Goal: Information Seeking & Learning: Find specific fact

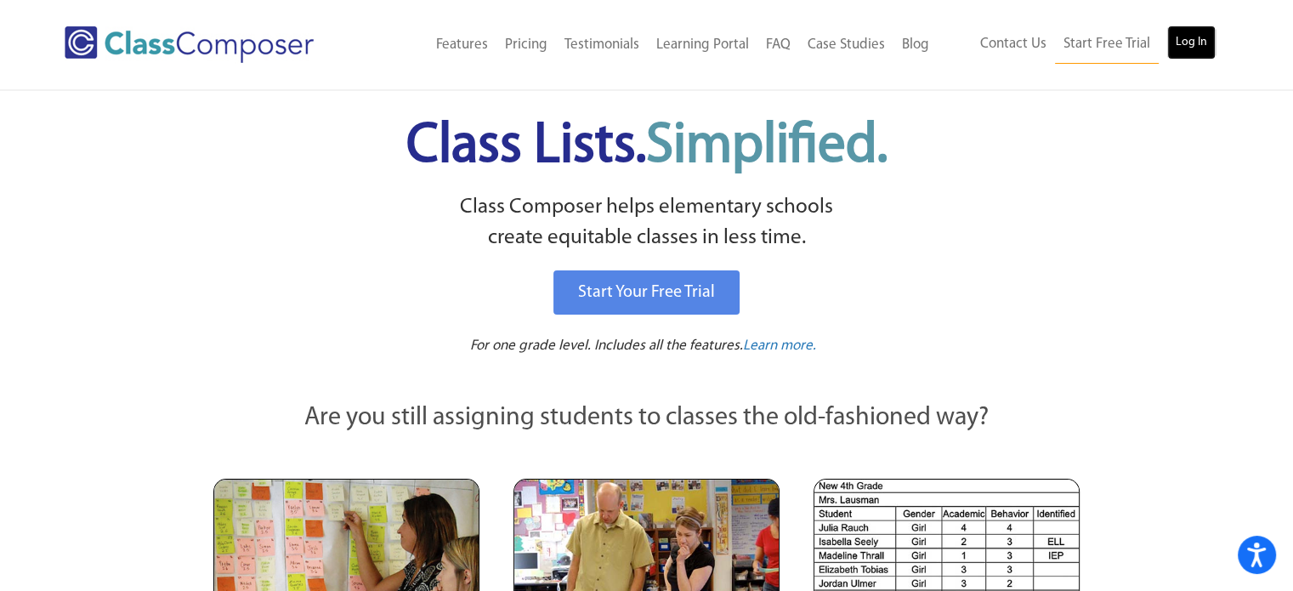
click at [1201, 41] on link "Log In" at bounding box center [1192, 43] width 48 height 34
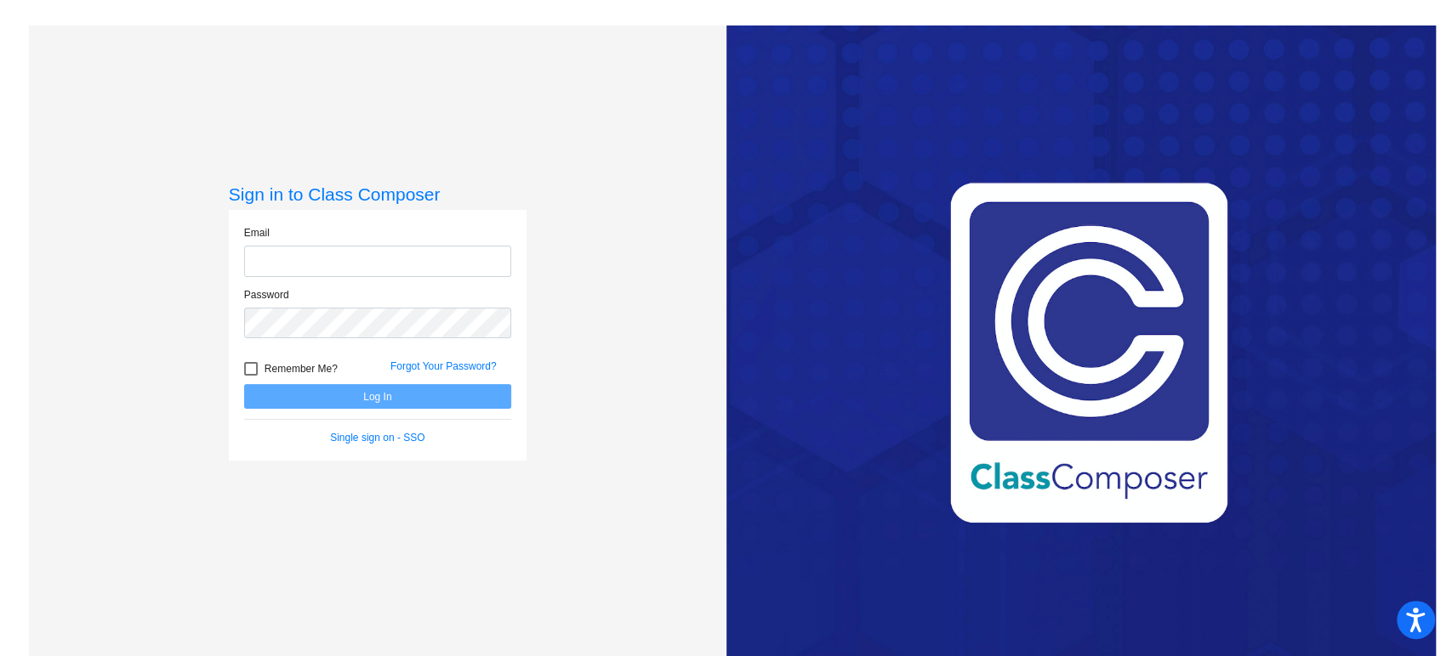
click at [345, 258] on input "email" at bounding box center [377, 261] width 267 height 31
type input "[EMAIL_ADDRESS][DOMAIN_NAME]"
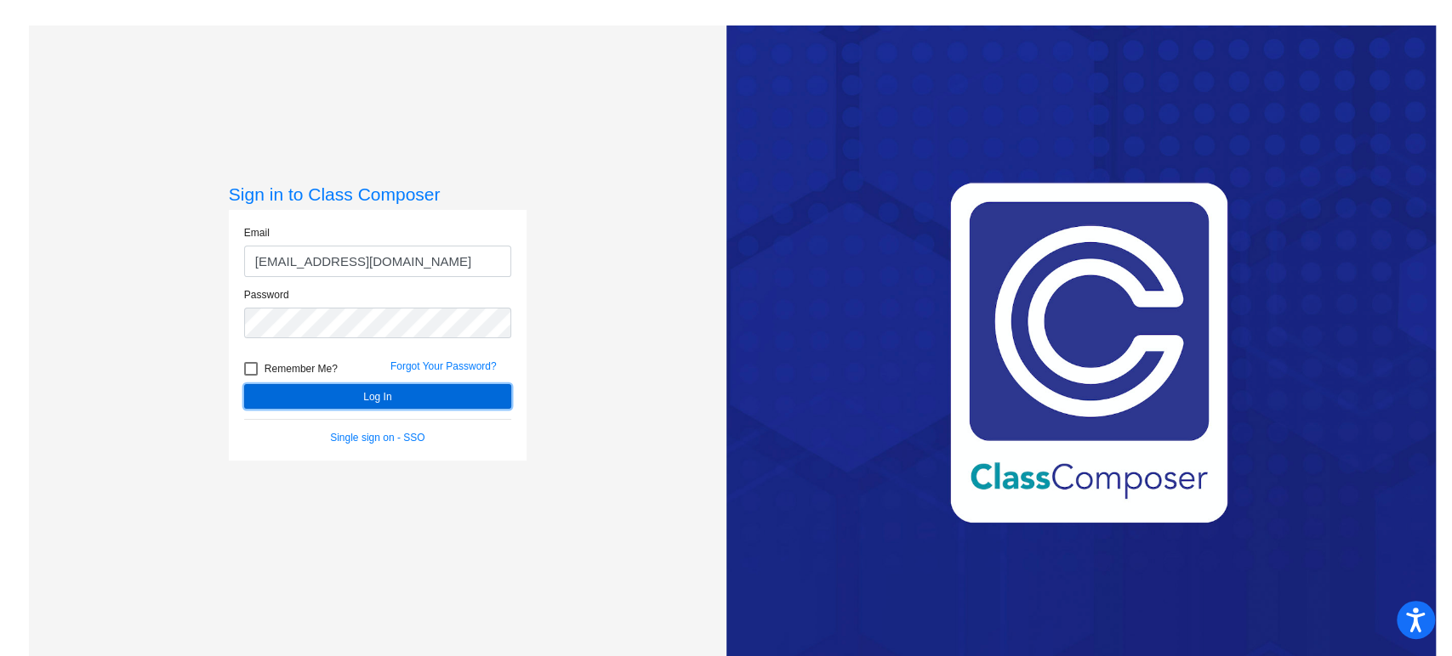
click at [381, 394] on button "Log In" at bounding box center [377, 396] width 267 height 25
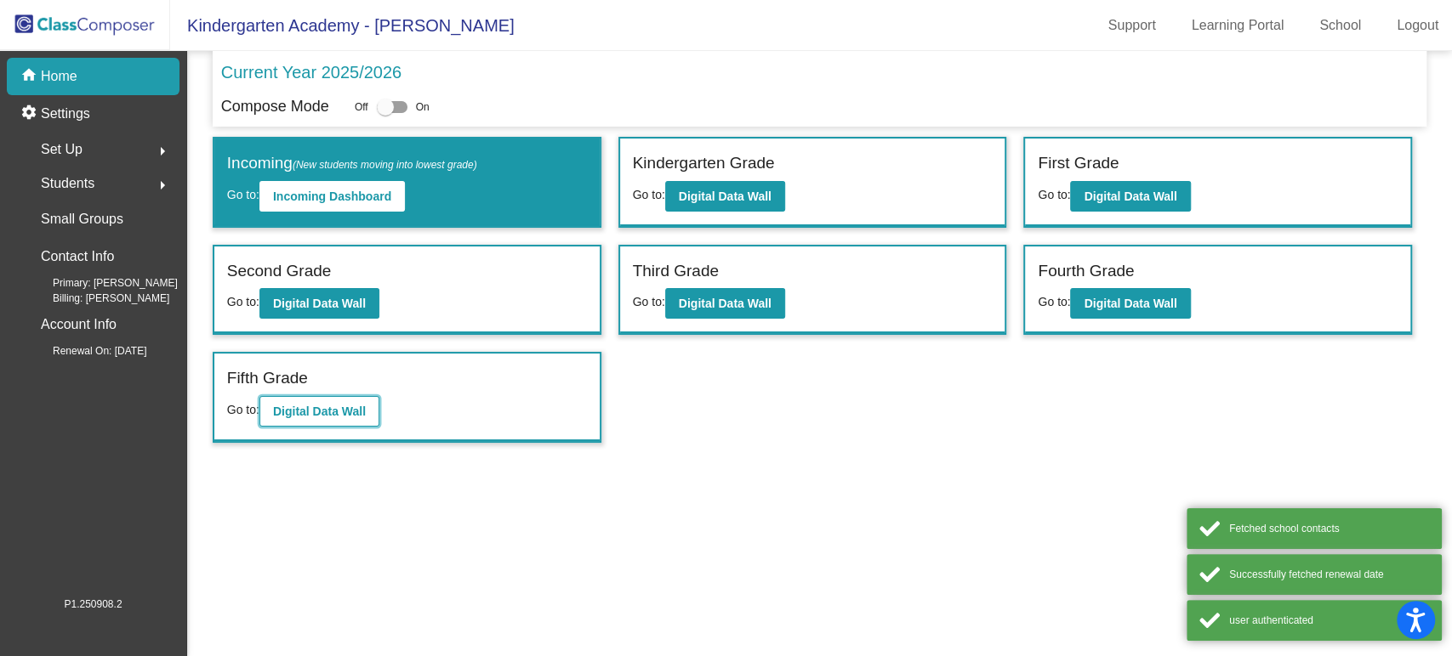
click at [327, 420] on button "Digital Data Wall" at bounding box center [319, 411] width 120 height 31
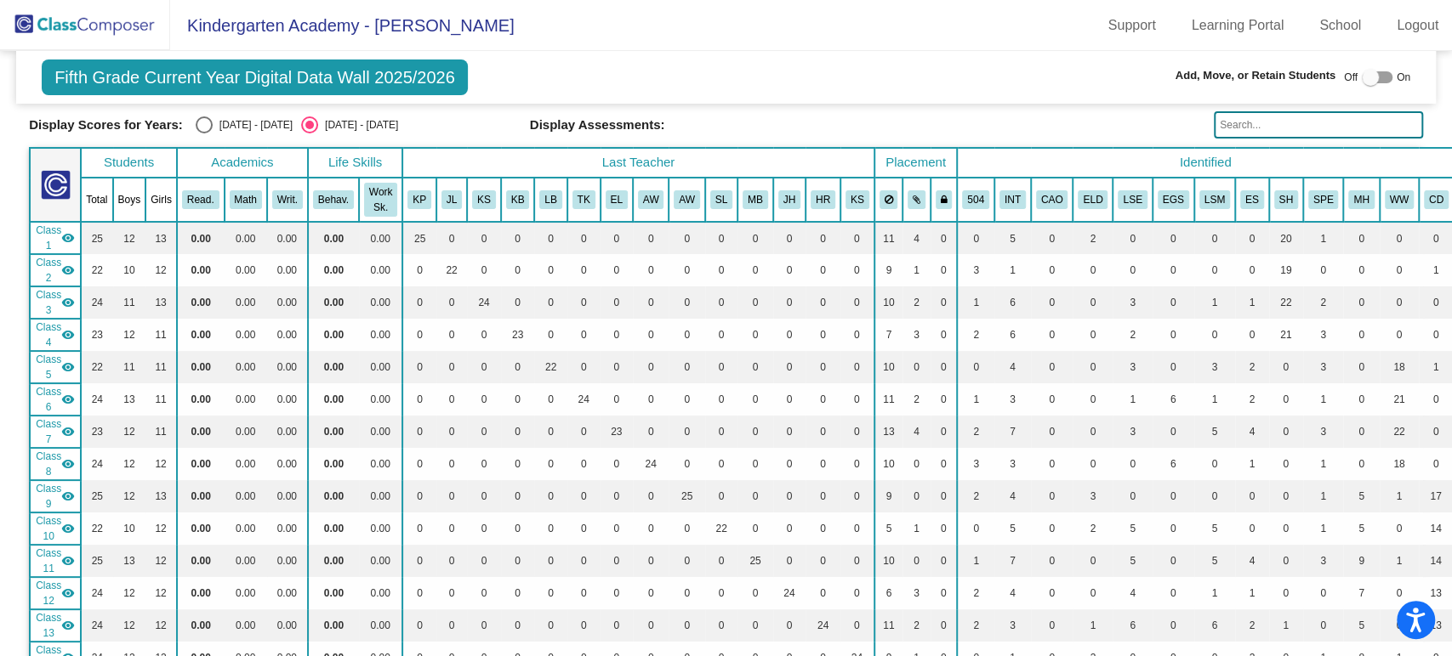
scroll to position [20, 0]
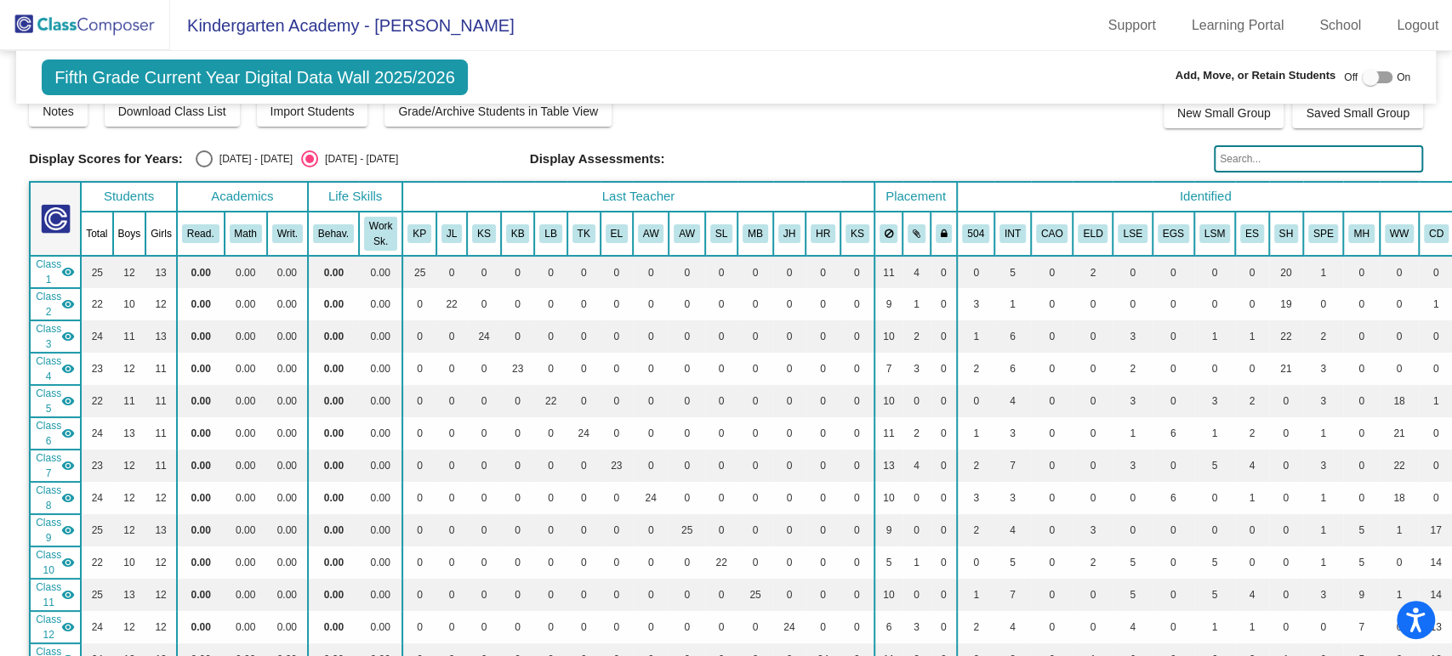
click at [1236, 169] on input "text" at bounding box center [1317, 158] width 209 height 27
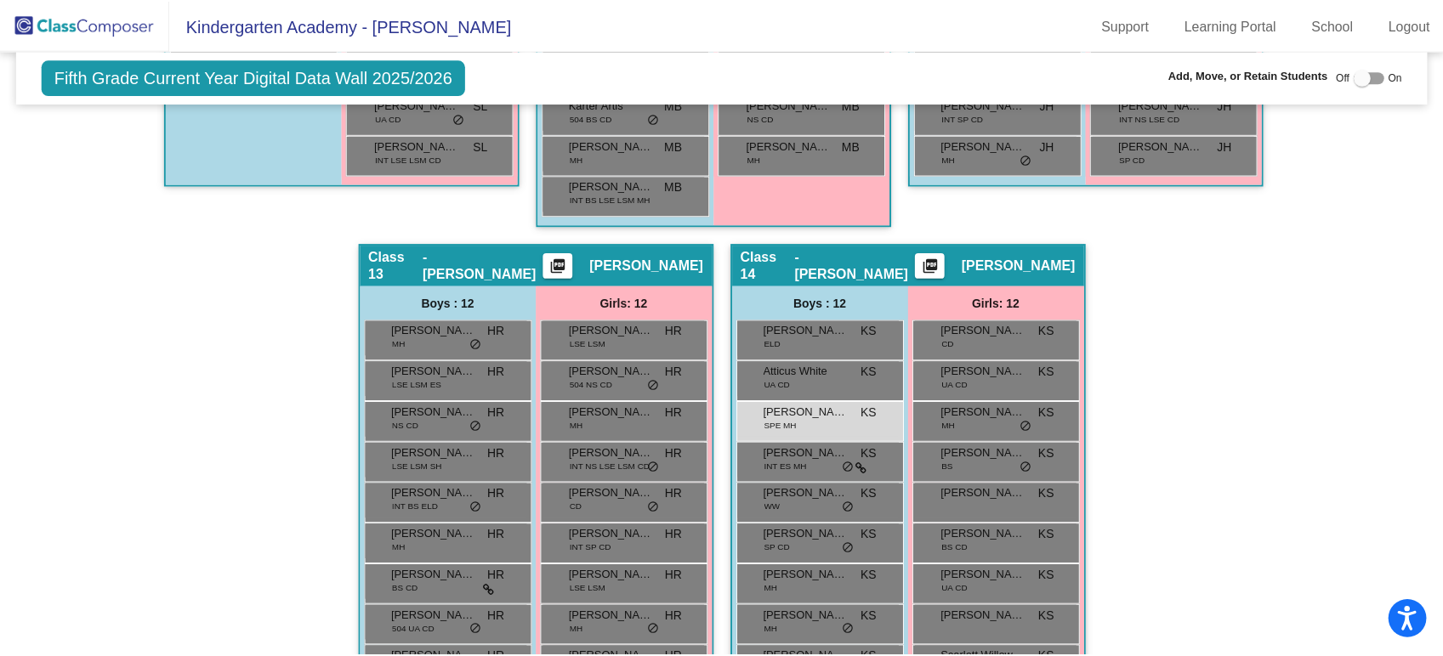
scroll to position [3183, 0]
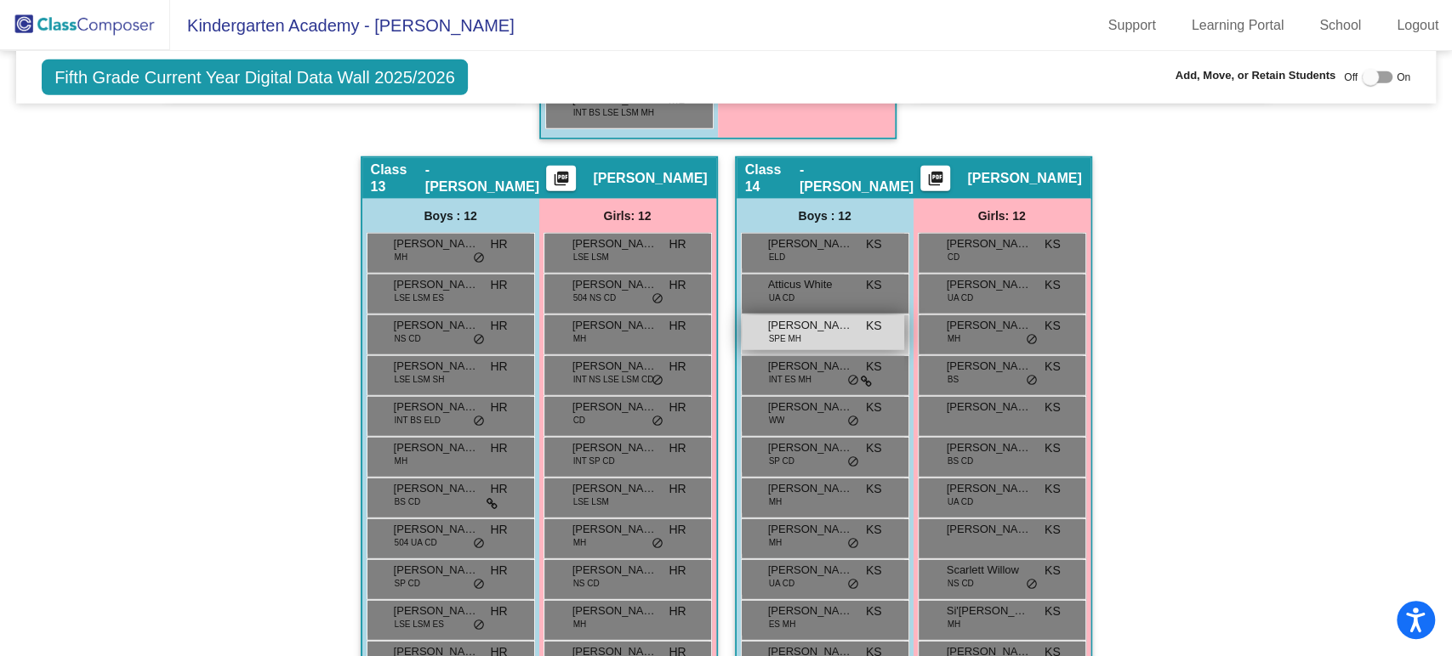
type input "garcia"
click at [829, 317] on span "Gabriel Garcia" at bounding box center [810, 325] width 85 height 17
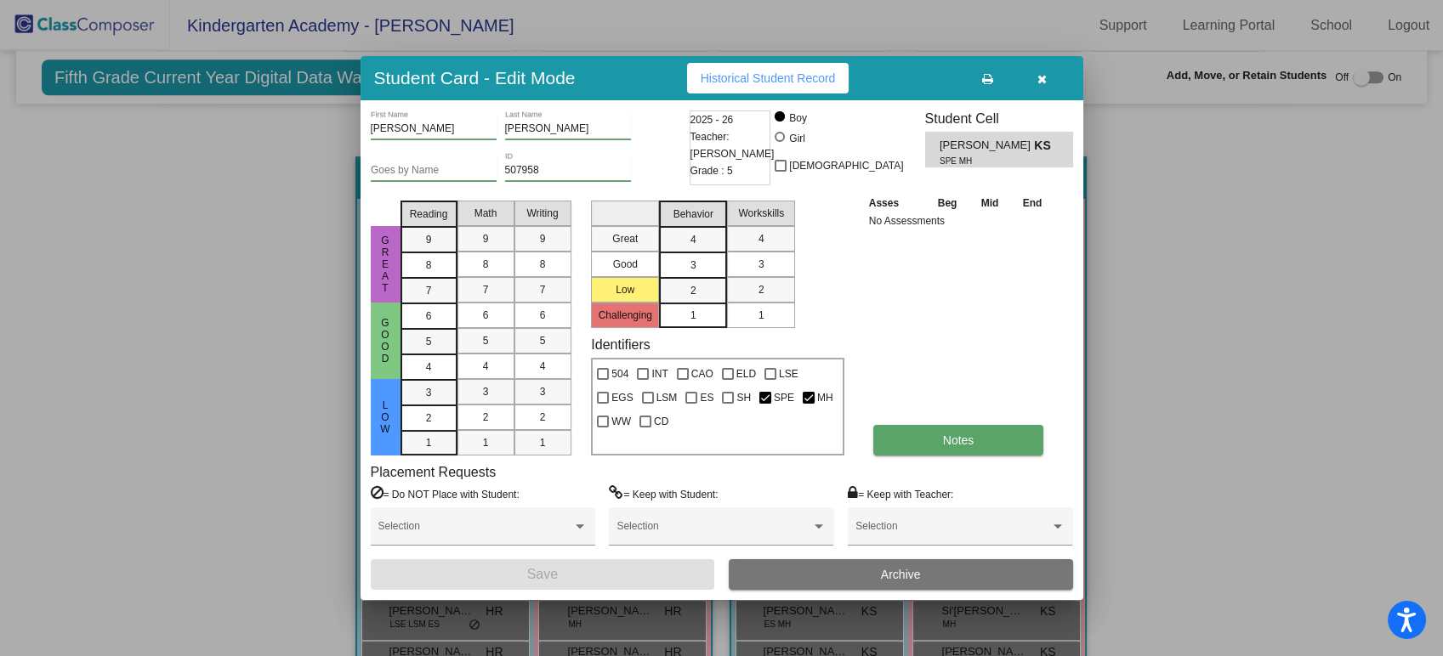
click at [917, 447] on button "Notes" at bounding box center [958, 440] width 171 height 31
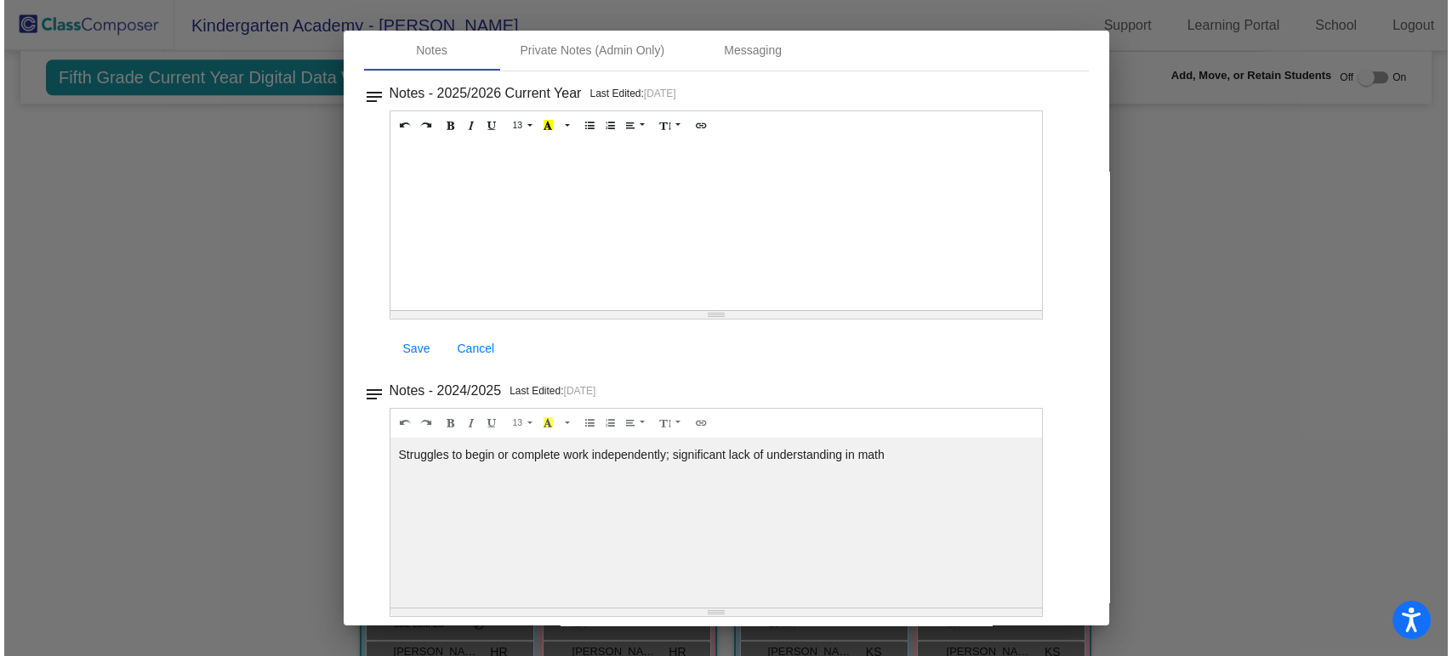
scroll to position [0, 0]
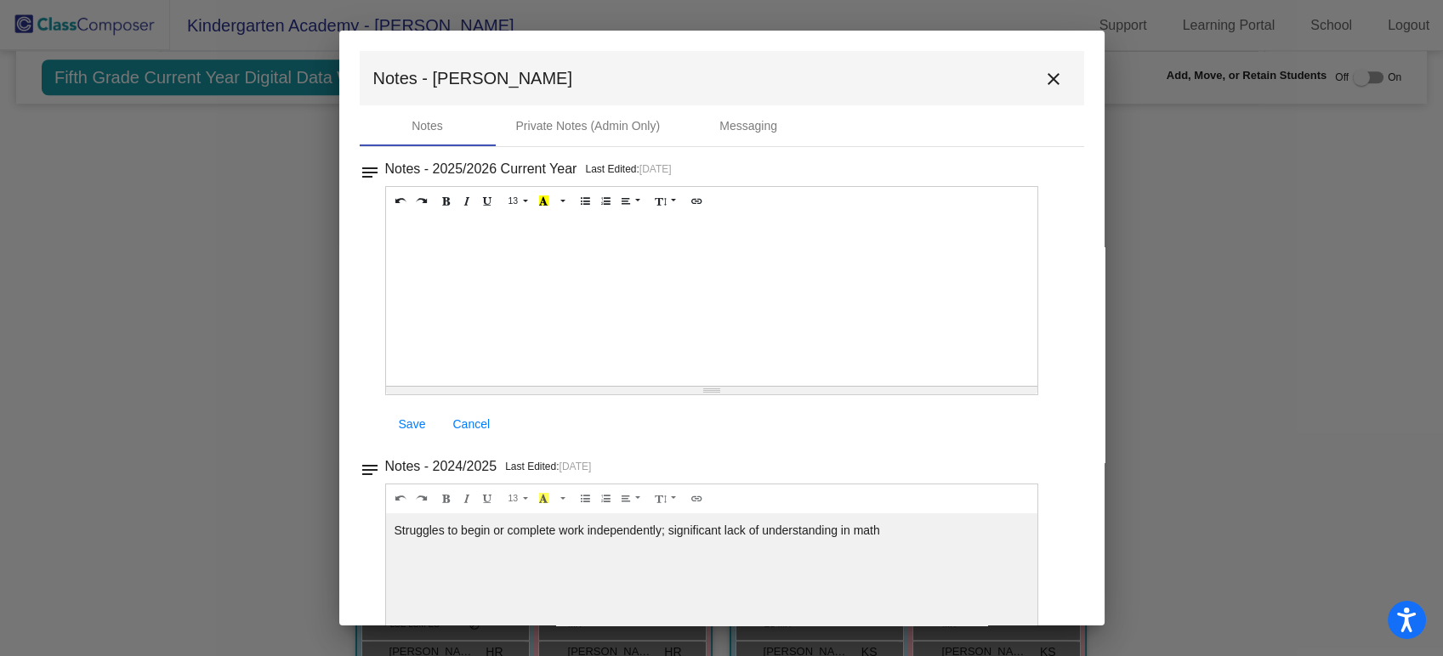
click at [1046, 73] on mat-icon "close" at bounding box center [1053, 79] width 20 height 20
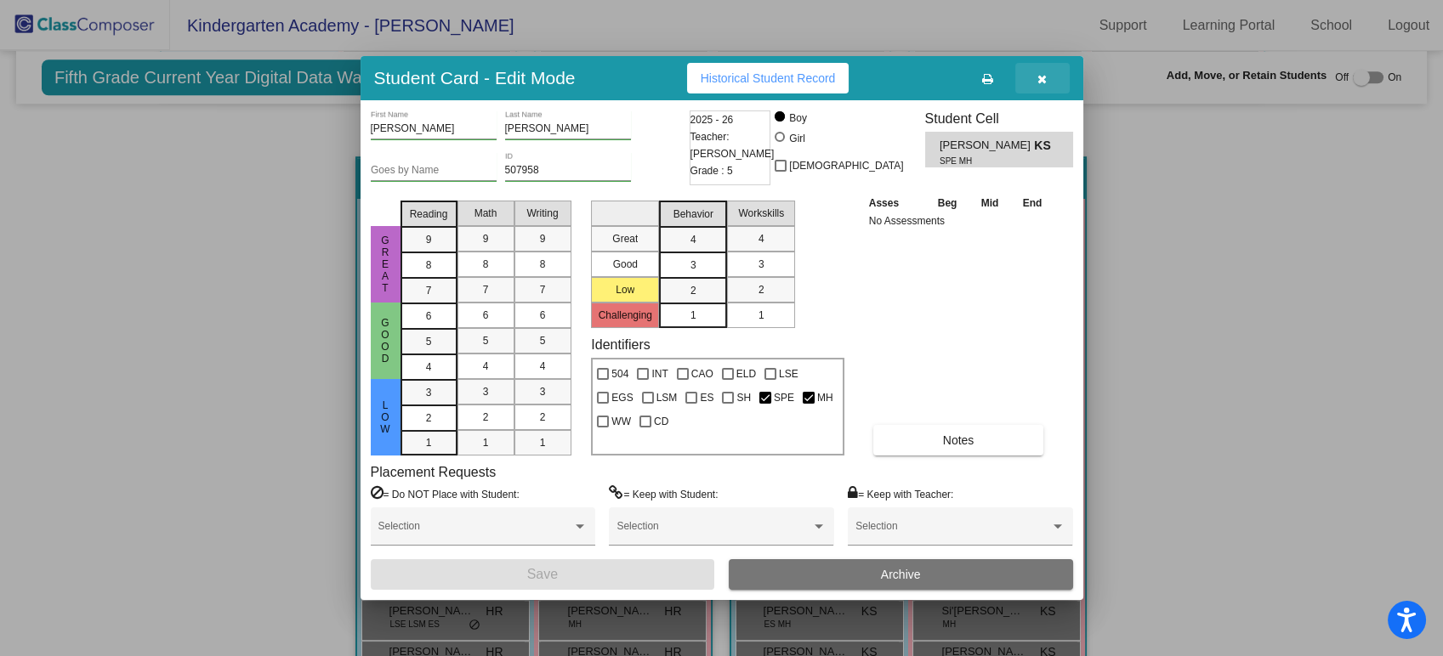
click at [1046, 73] on icon "button" at bounding box center [1041, 79] width 9 height 12
